Goal: Information Seeking & Learning: Compare options

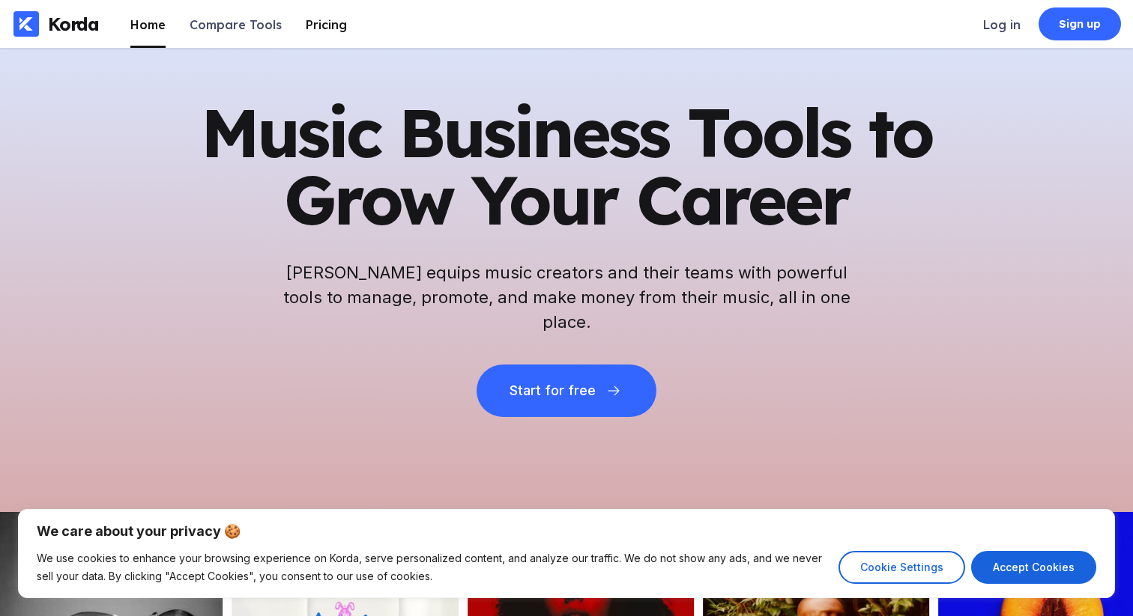
click at [316, 22] on div "Pricing" at bounding box center [326, 24] width 41 height 15
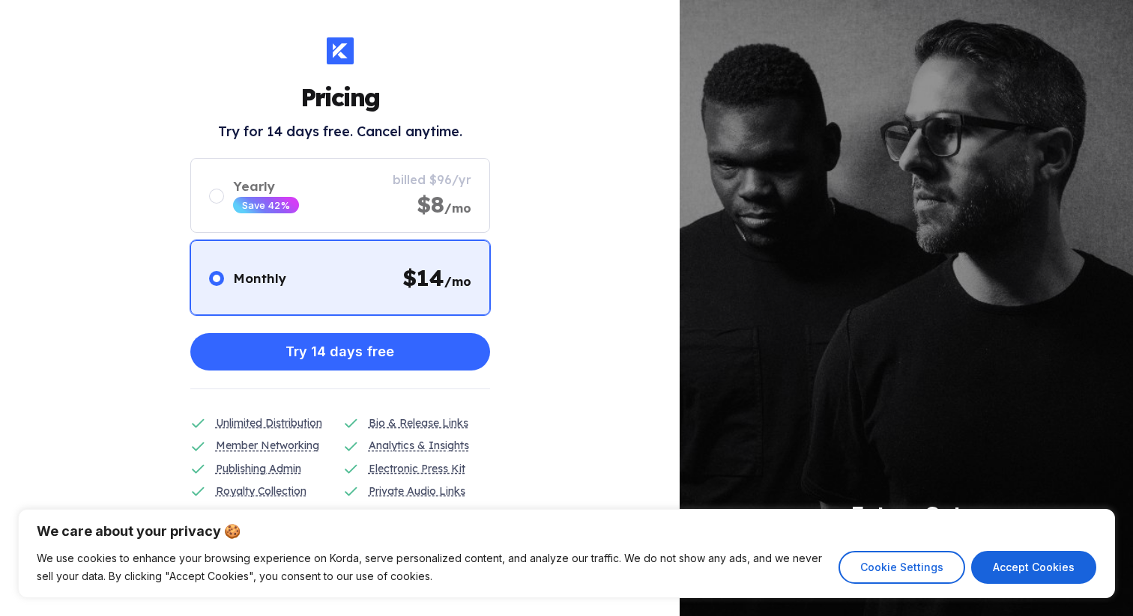
click at [535, 345] on div "Pricing Try for 14 days free. Cancel anytime. Monthly $ 14 /mo Yearly Save 42% …" at bounding box center [339, 308] width 679 height 616
click at [1048, 557] on button "Accept Cookies" at bounding box center [1033, 567] width 125 height 33
checkbox input "true"
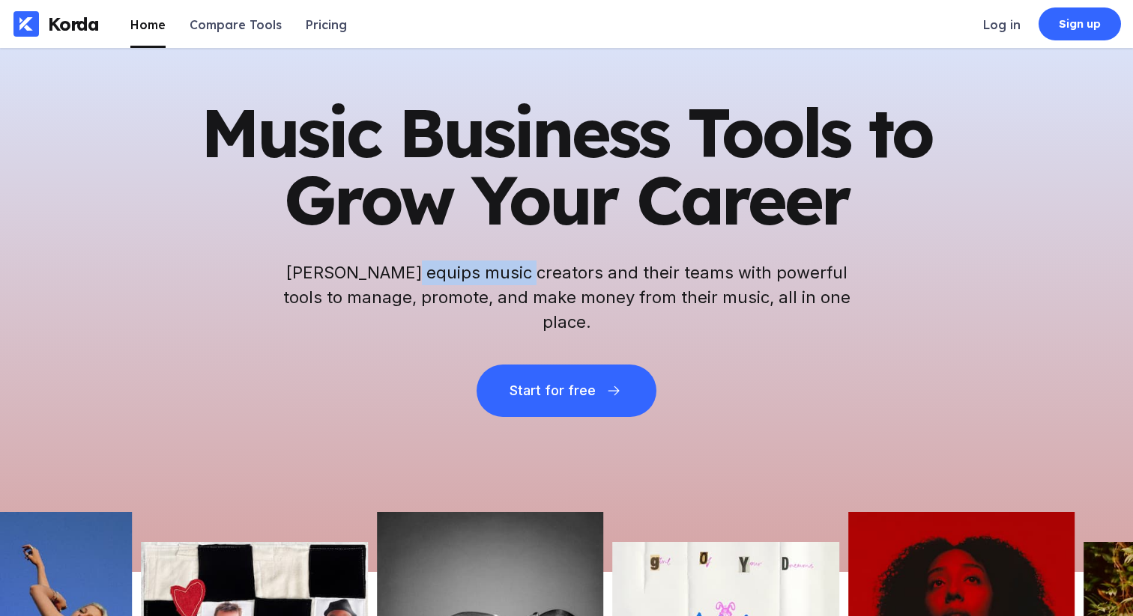
drag, startPoint x: 412, startPoint y: 286, endPoint x: 530, endPoint y: 285, distance: 117.6
click at [530, 285] on h2 "[PERSON_NAME] equips music creators and their teams with powerful tools to mana…" at bounding box center [566, 298] width 569 height 74
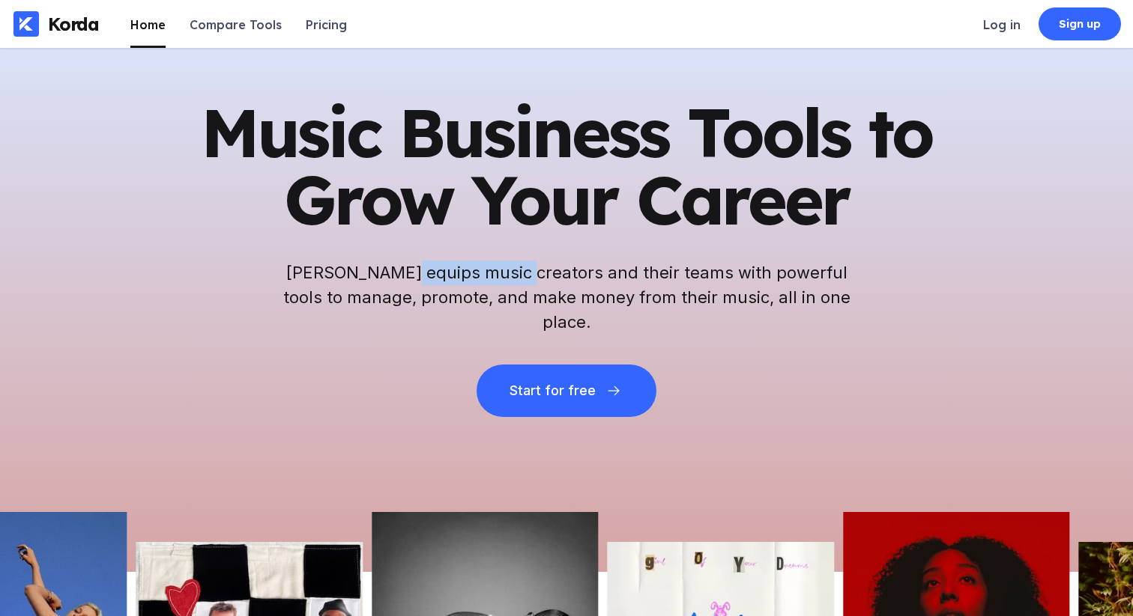
copy h2 "music creators"
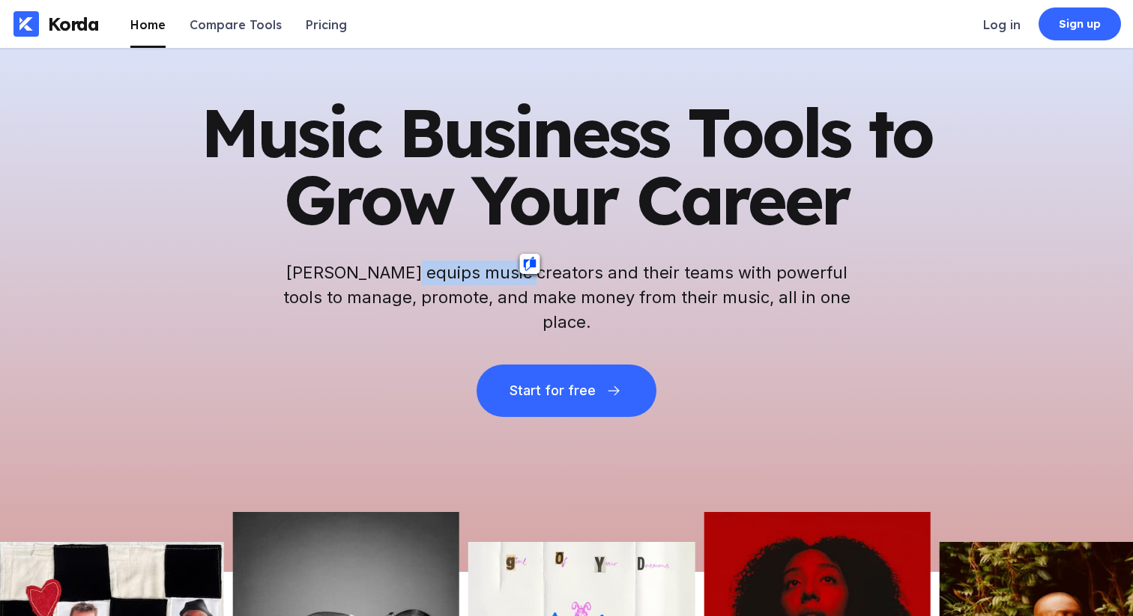
scroll to position [16, 0]
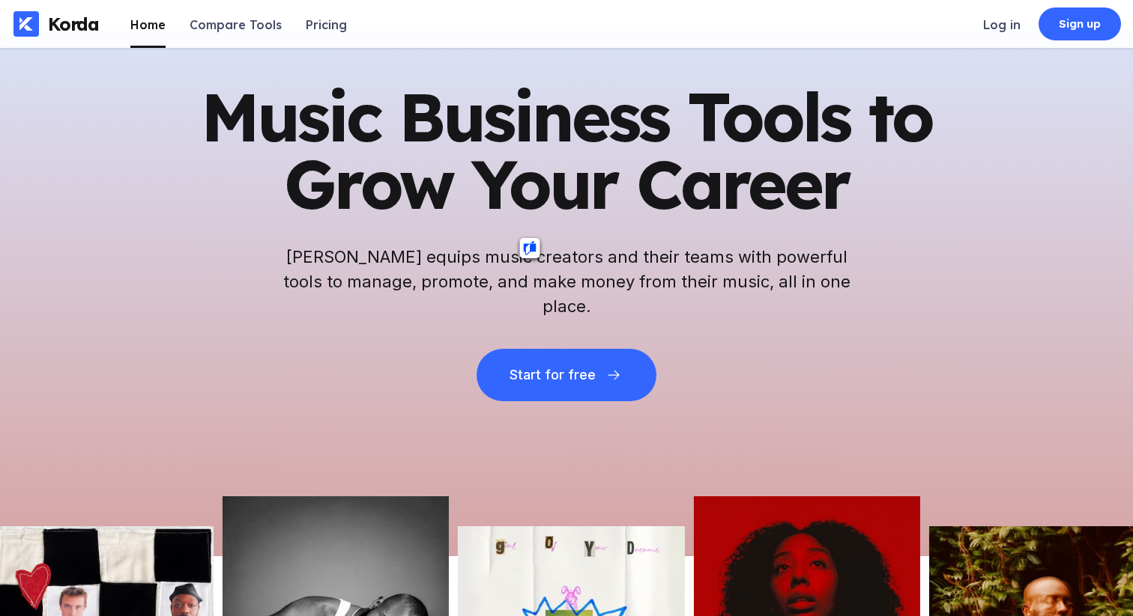
click at [719, 274] on h2 "[PERSON_NAME] equips music creators and their teams with powerful tools to mana…" at bounding box center [566, 282] width 569 height 74
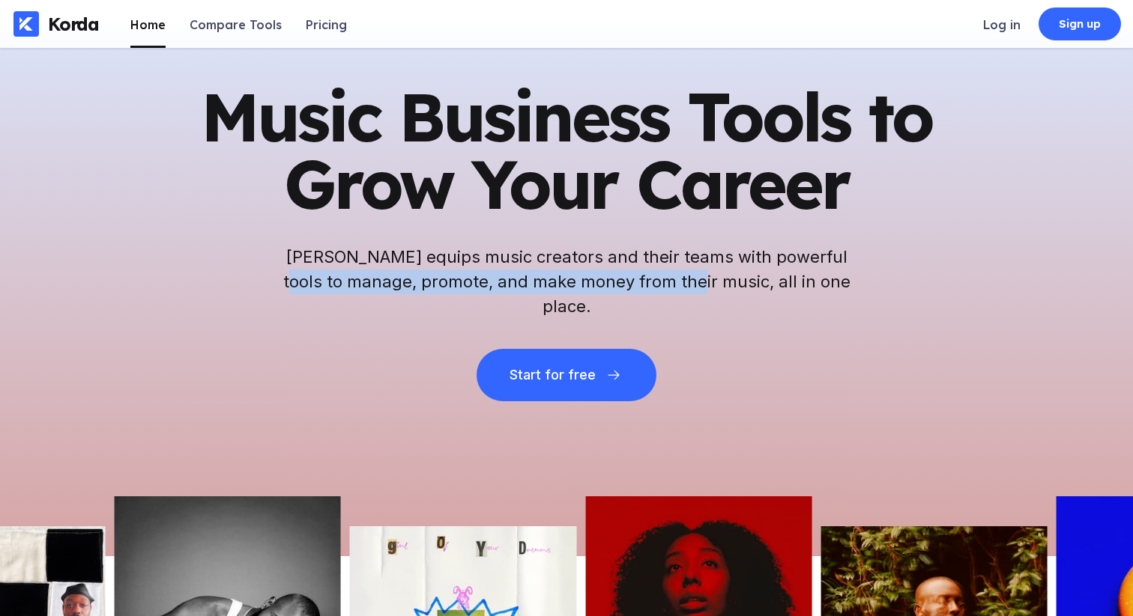
drag, startPoint x: 295, startPoint y: 297, endPoint x: 703, endPoint y: 289, distance: 408.3
click at [703, 289] on h2 "[PERSON_NAME] equips music creators and their teams with powerful tools to mana…" at bounding box center [566, 282] width 569 height 74
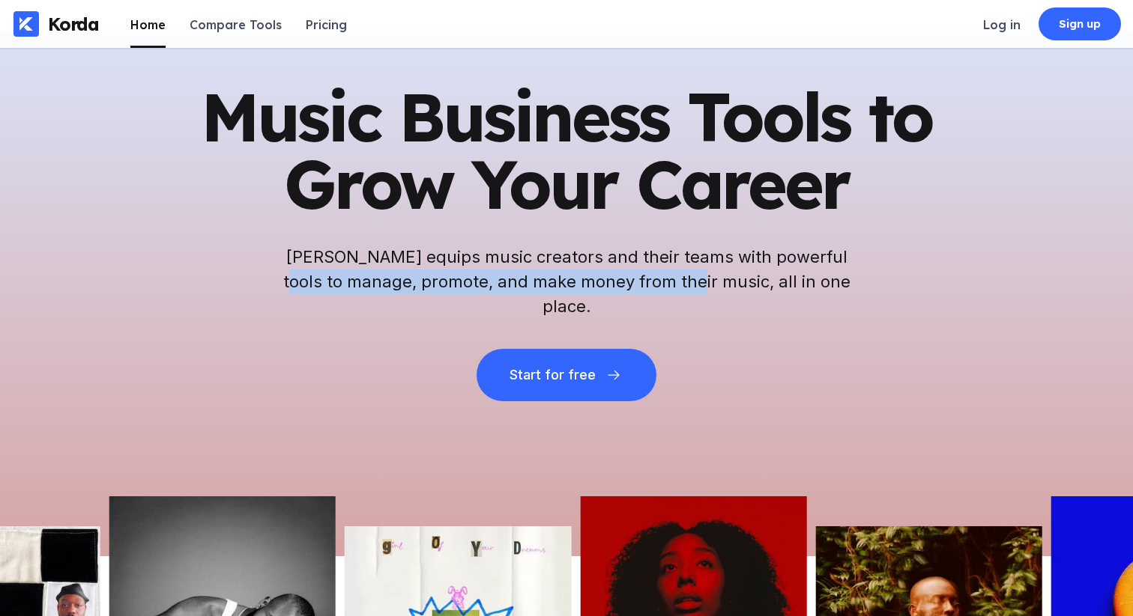
copy h2 "manage, promote, and make money from their music"
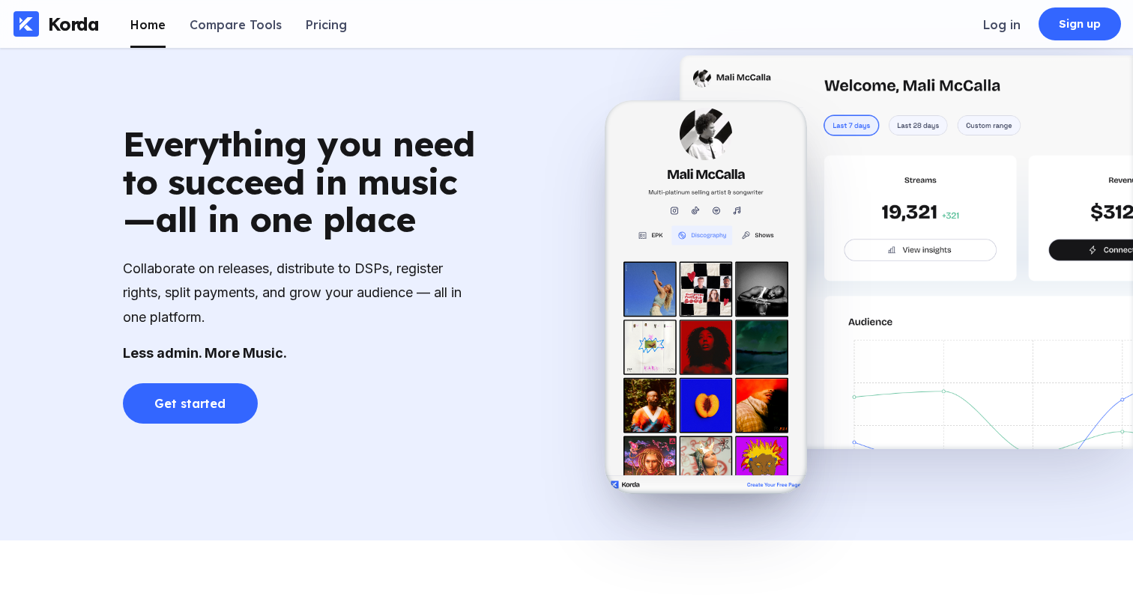
scroll to position [989, 0]
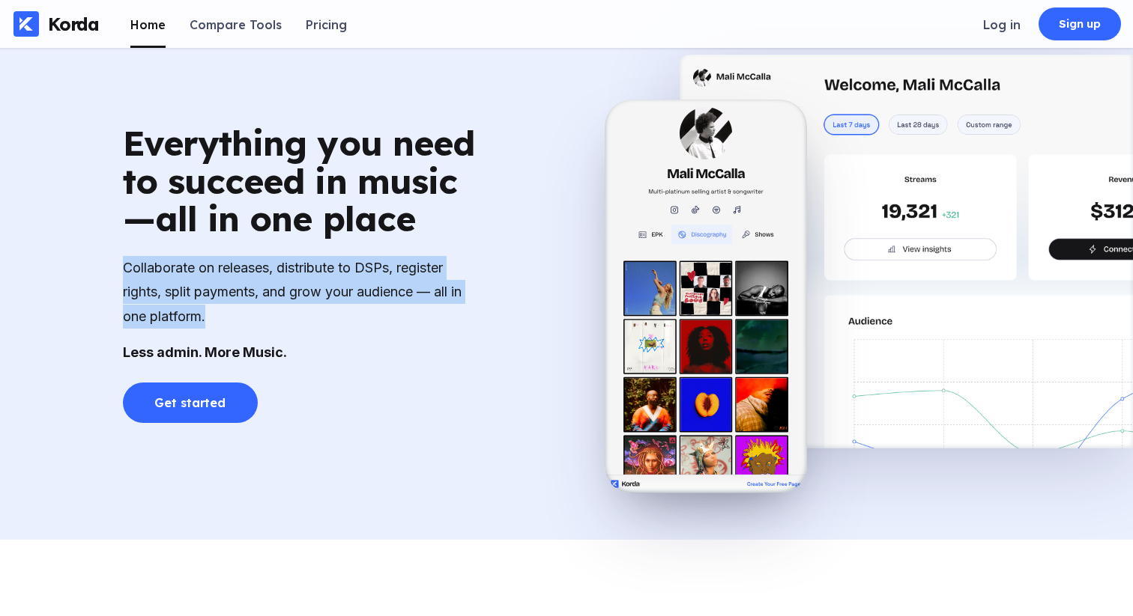
drag, startPoint x: 124, startPoint y: 264, endPoint x: 304, endPoint y: 310, distance: 186.2
click at [304, 310] on div "Collaborate on releases, distribute to DSPs, register rights, split payments, a…" at bounding box center [303, 292] width 360 height 73
copy div "Collaborate on releases, distribute to DSPs, register rights, split payments, a…"
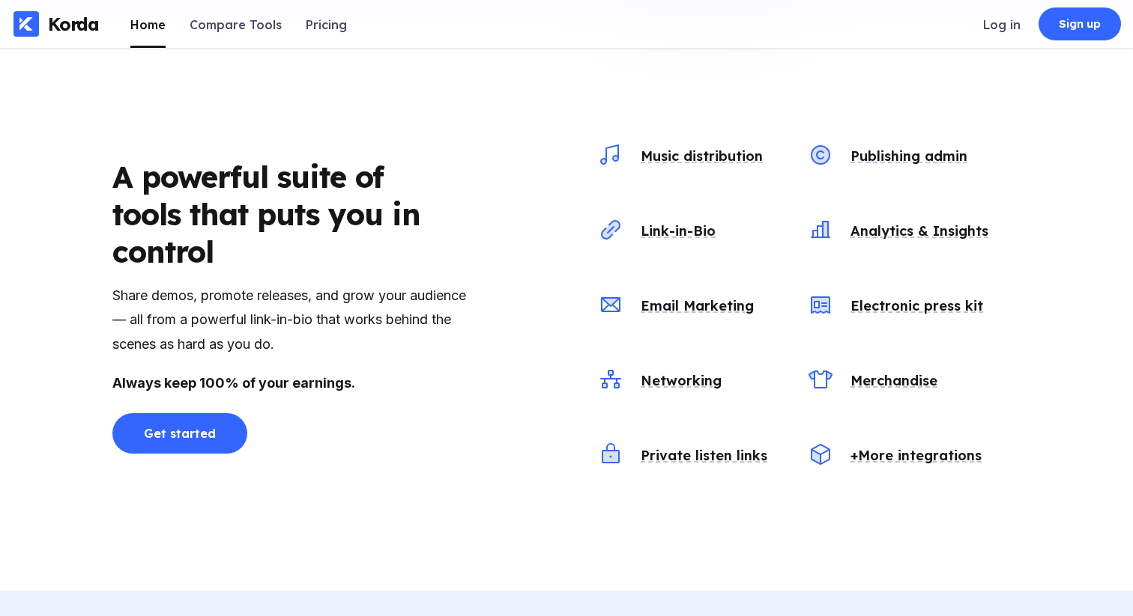
scroll to position [1504, 0]
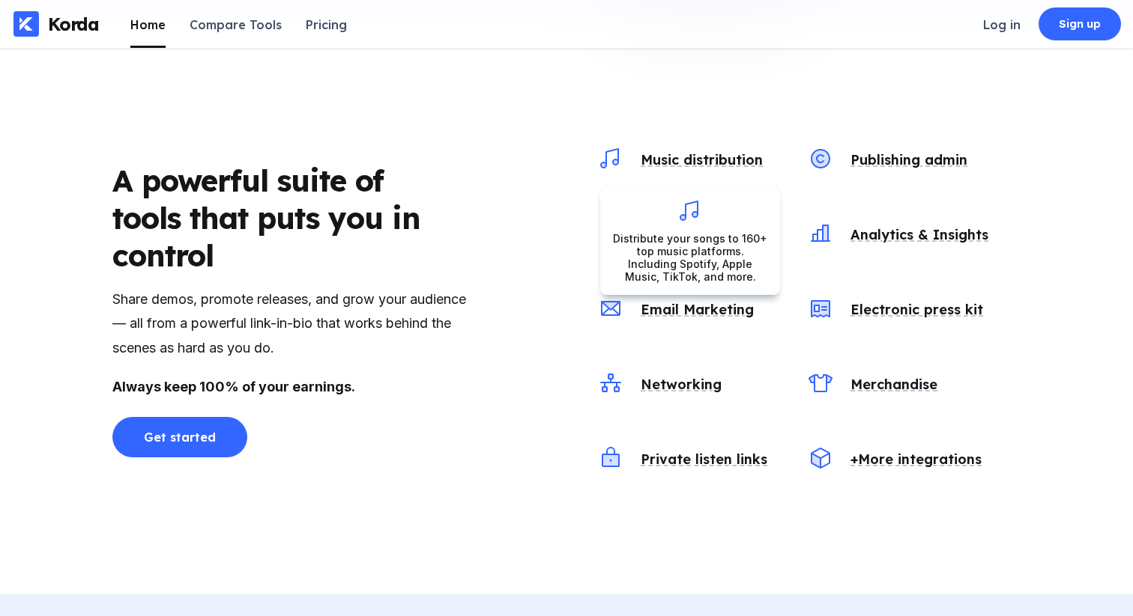
click at [701, 161] on div "Music distribution" at bounding box center [698, 159] width 128 height 17
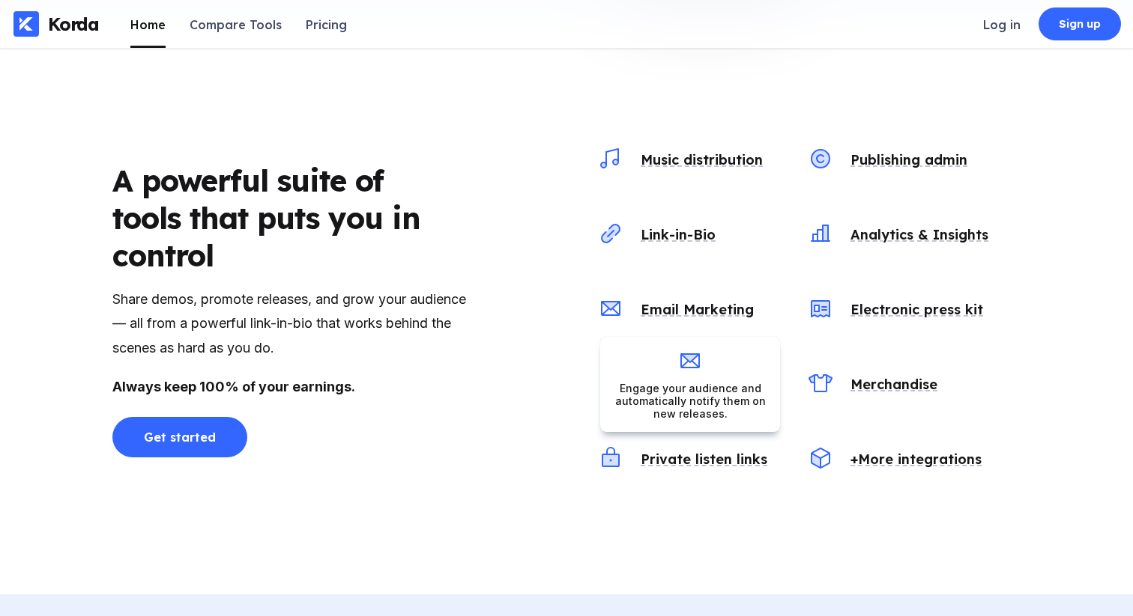
click at [704, 315] on div "Email Marketing" at bounding box center [693, 309] width 119 height 17
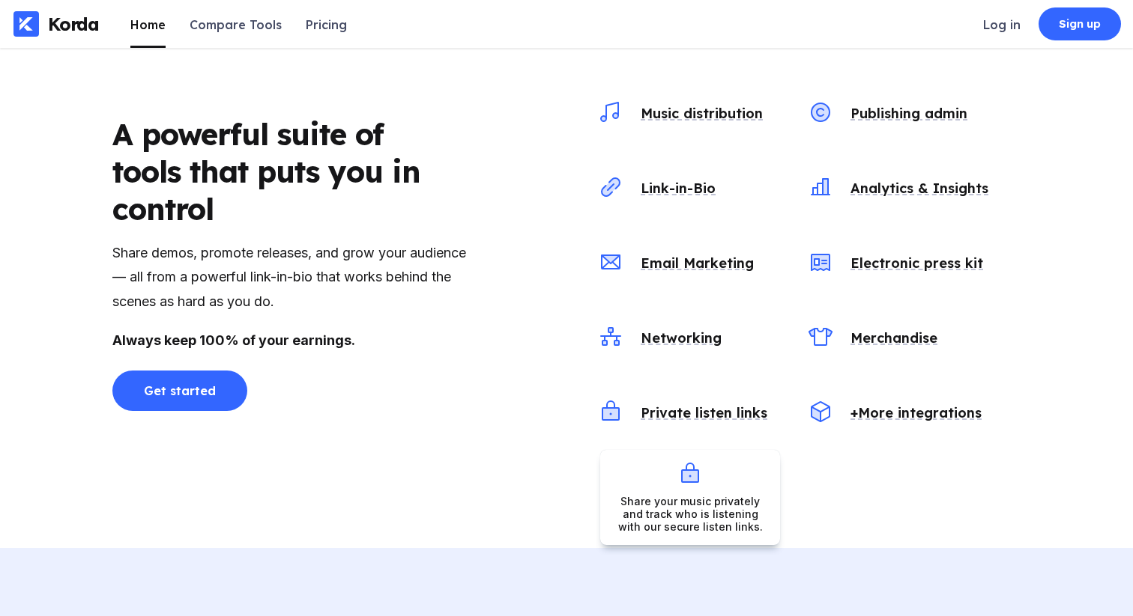
scroll to position [1551, 0]
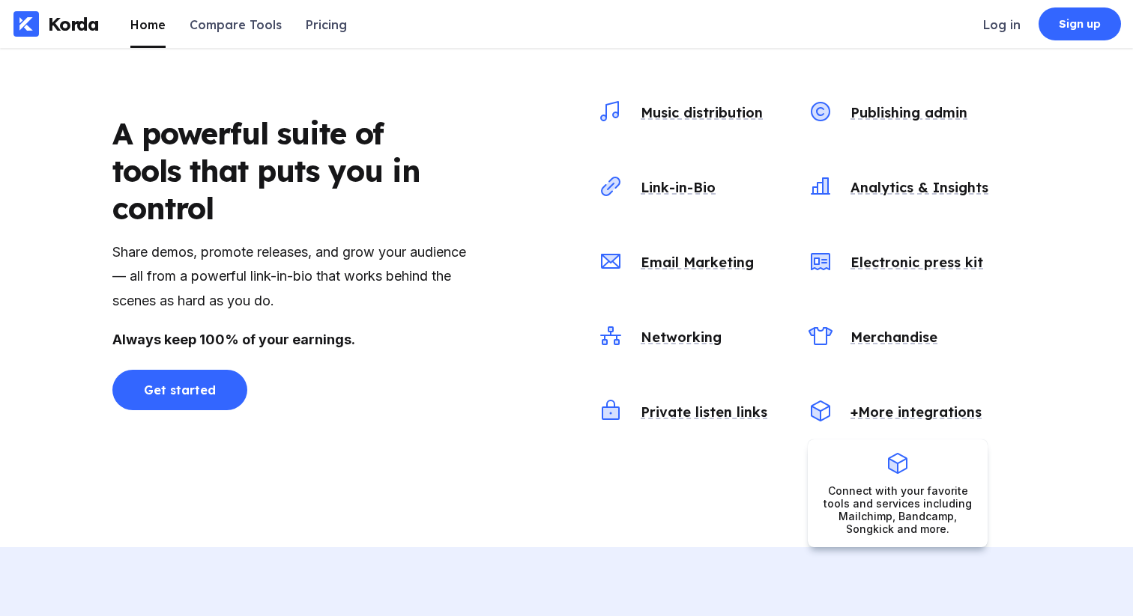
click at [864, 402] on div "+More integrations" at bounding box center [898, 412] width 180 height 45
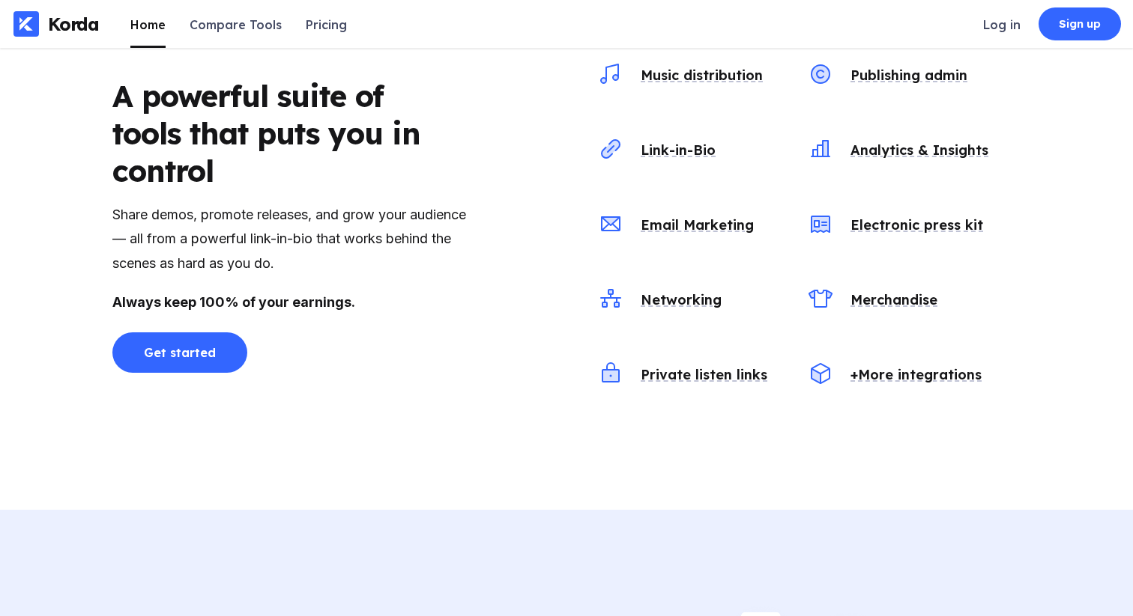
scroll to position [1602, 0]
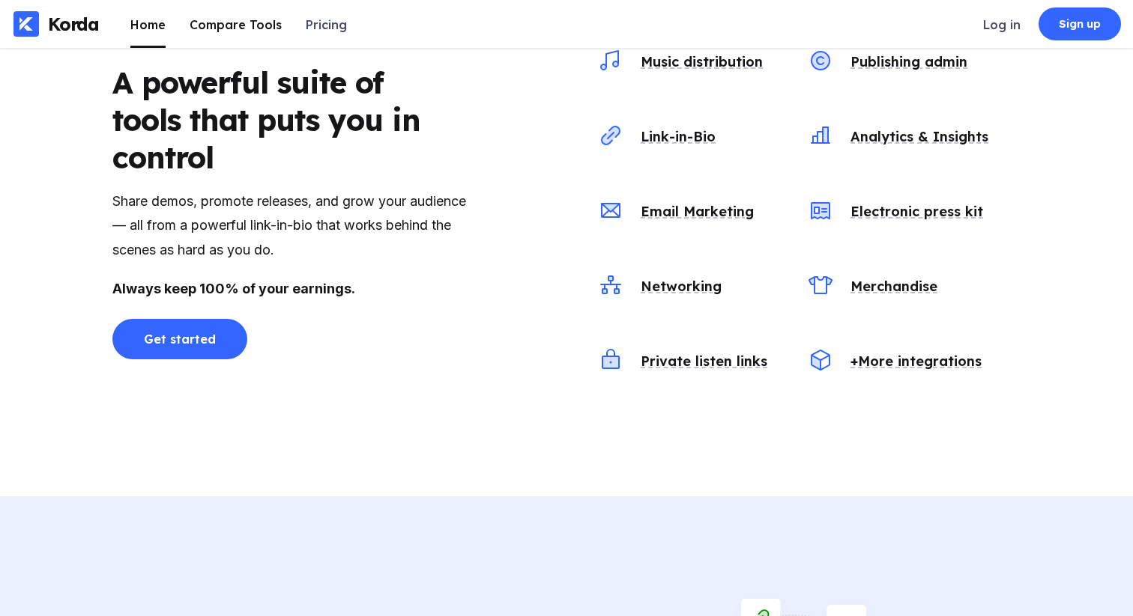
click at [249, 28] on div "Compare Tools" at bounding box center [235, 24] width 92 height 15
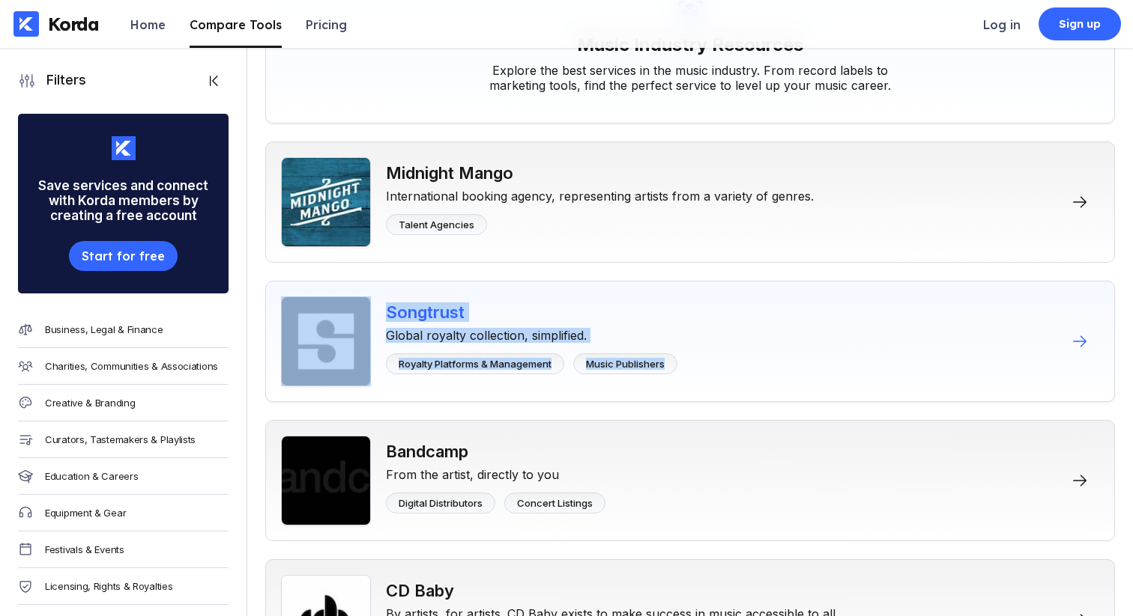
scroll to position [158, 0]
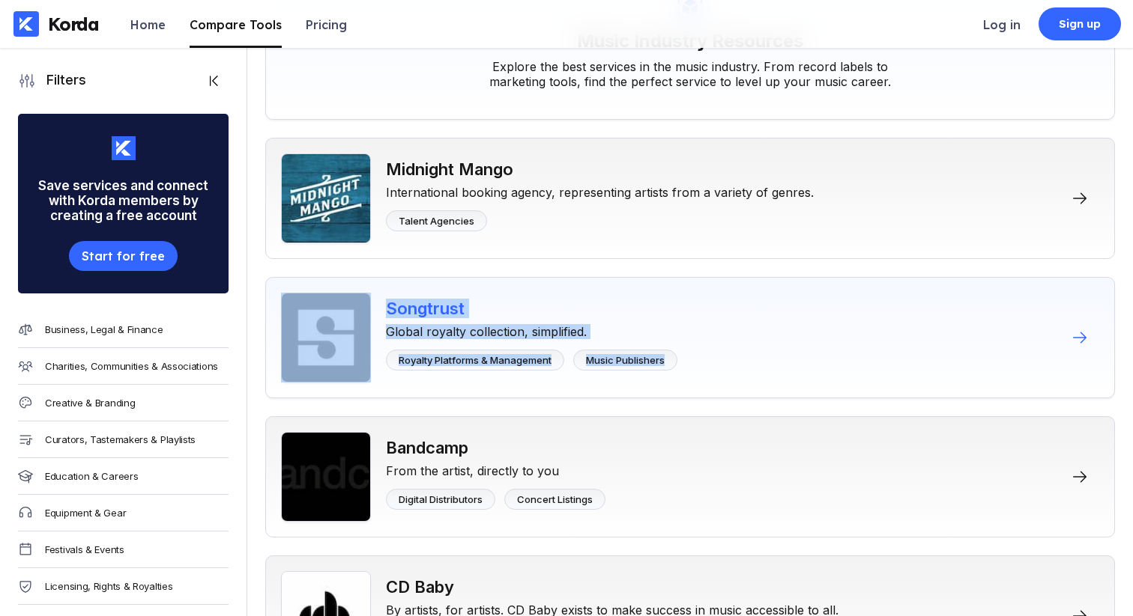
click at [445, 306] on div "Songtrust" at bounding box center [531, 308] width 291 height 19
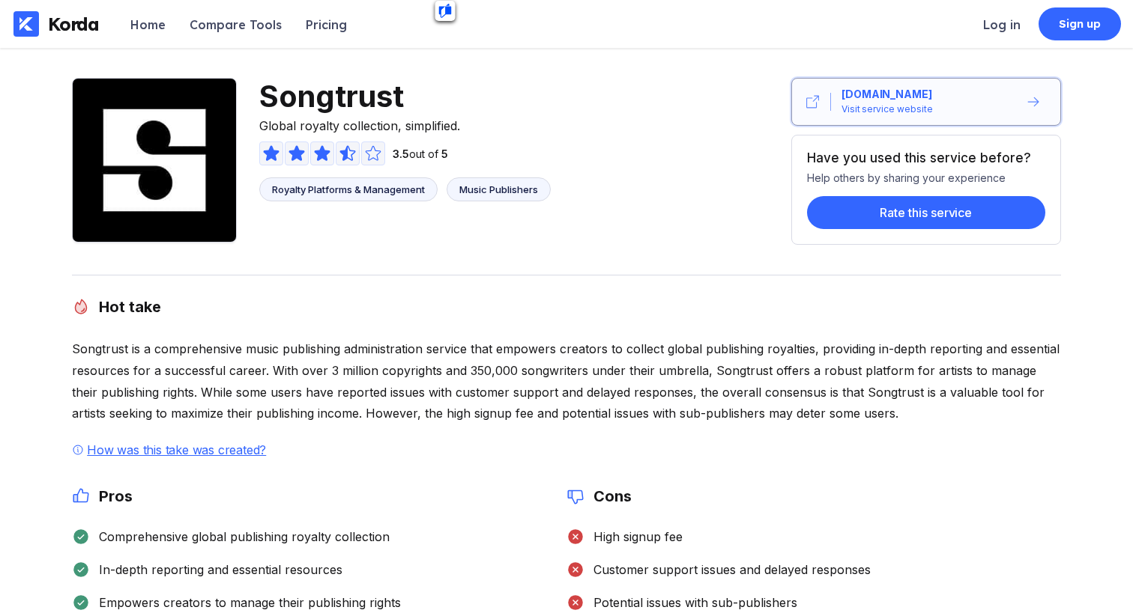
click at [905, 91] on div "[DOMAIN_NAME]" at bounding box center [886, 94] width 91 height 15
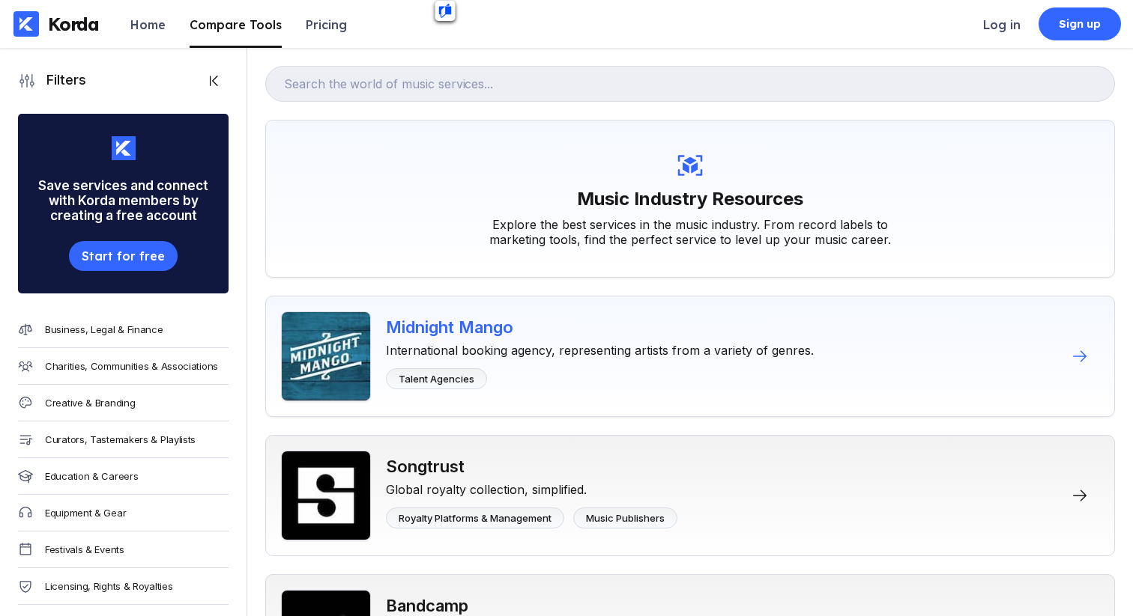
click at [486, 327] on div "Midnight Mango" at bounding box center [600, 327] width 428 height 19
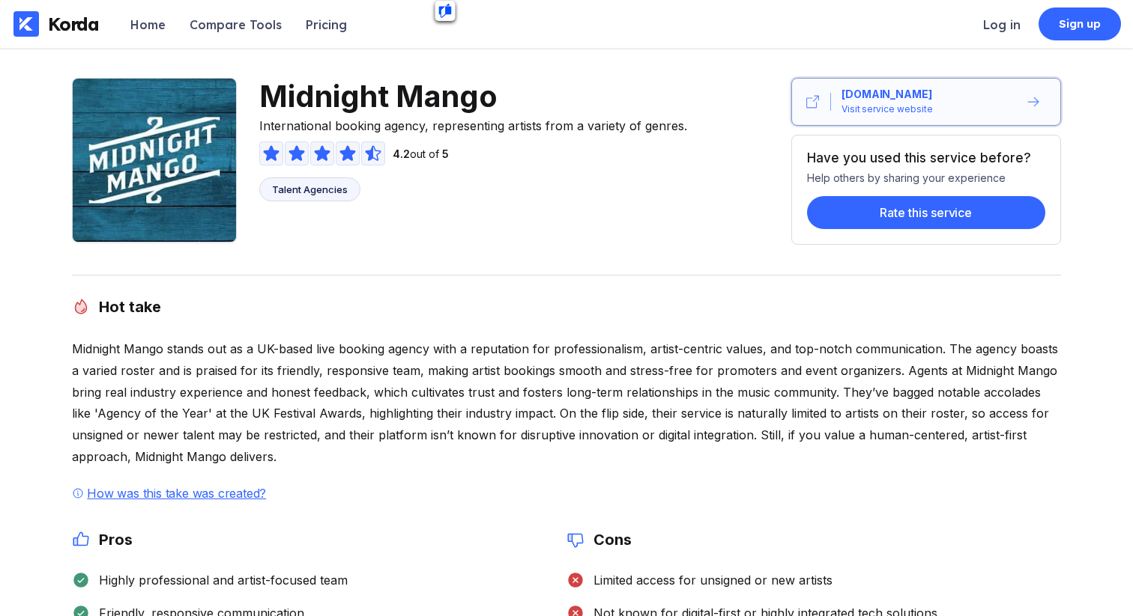
click at [932, 92] on div "[DOMAIN_NAME]" at bounding box center [886, 94] width 91 height 15
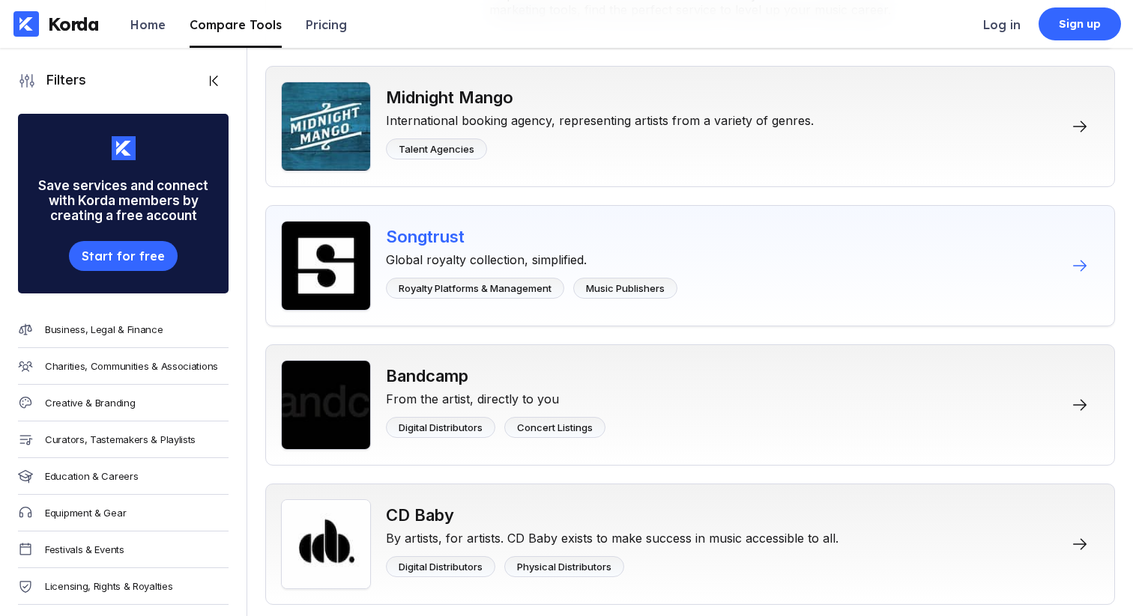
scroll to position [270, 0]
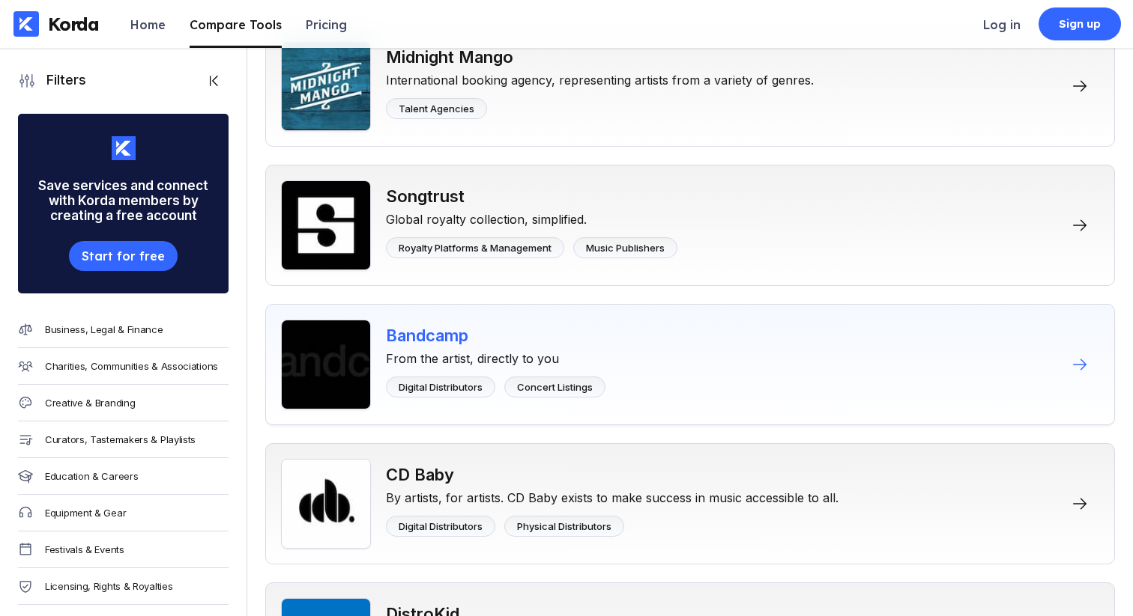
click at [449, 342] on div "Bandcamp" at bounding box center [495, 335] width 219 height 19
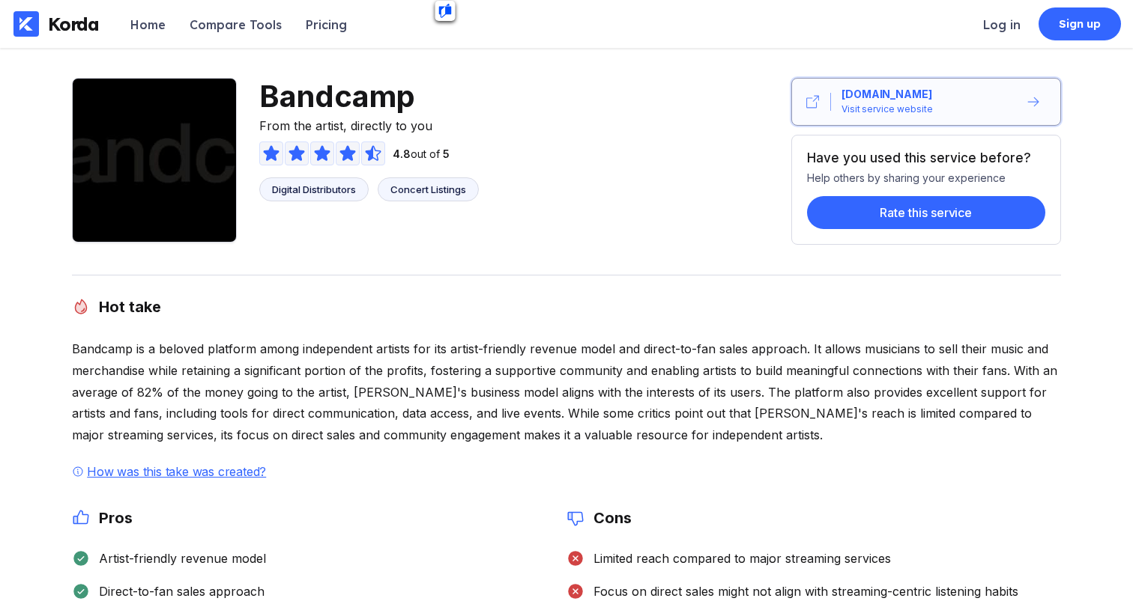
click at [973, 102] on div "[DOMAIN_NAME] Visit service website" at bounding box center [924, 102] width 187 height 30
